Goal: Check status: Check status

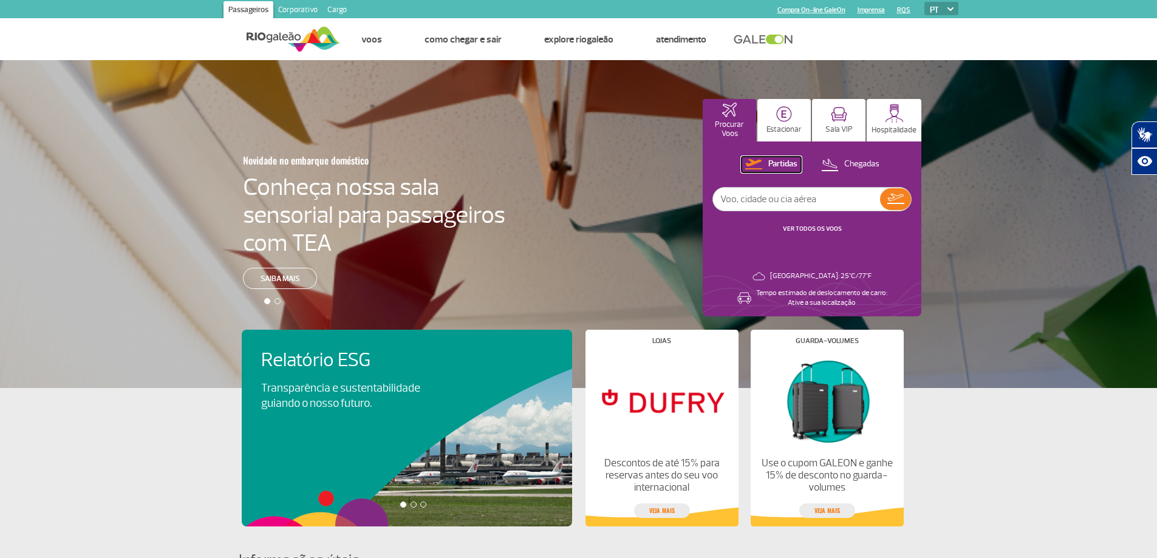
click at [773, 164] on p "Partidas" at bounding box center [783, 165] width 29 height 12
click at [784, 198] on input "text" at bounding box center [796, 199] width 167 height 23
click at [860, 165] on p "Chegadas" at bounding box center [862, 165] width 35 height 12
click at [809, 198] on input "text" at bounding box center [796, 199] width 167 height 23
click at [784, 165] on p "Partidas" at bounding box center [782, 165] width 29 height 12
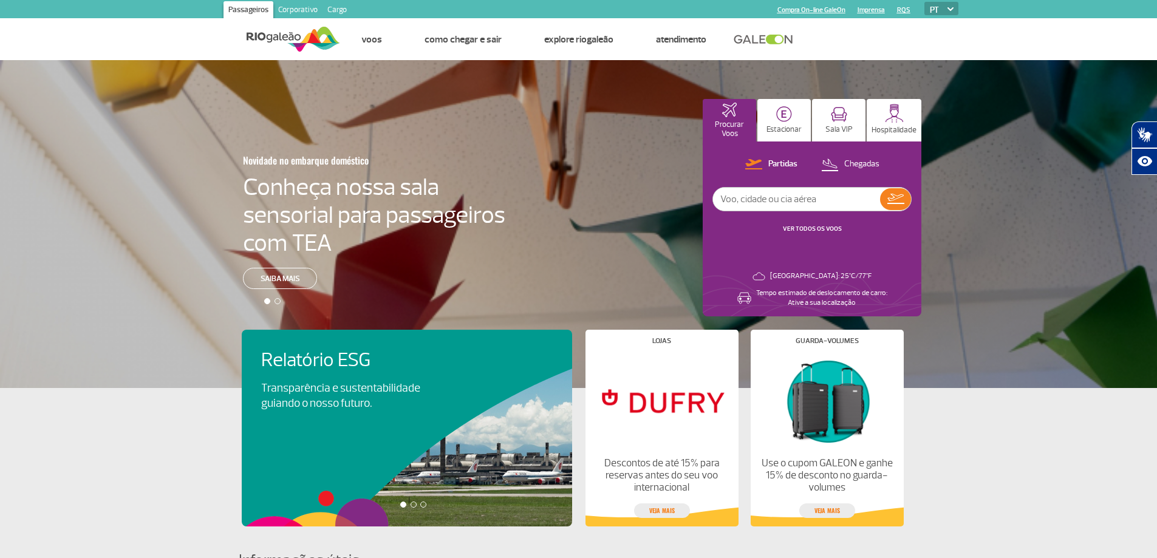
click at [794, 196] on input "text" at bounding box center [796, 199] width 167 height 23
type input "vix"
click at [818, 227] on link "VER TODOS OS VOOS" at bounding box center [812, 229] width 59 height 8
